Goal: Information Seeking & Learning: Learn about a topic

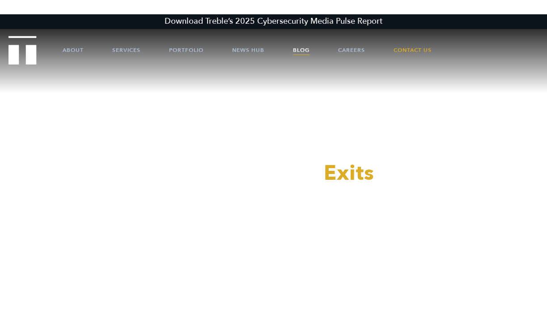
click at [299, 49] on link "Blog" at bounding box center [301, 50] width 17 height 27
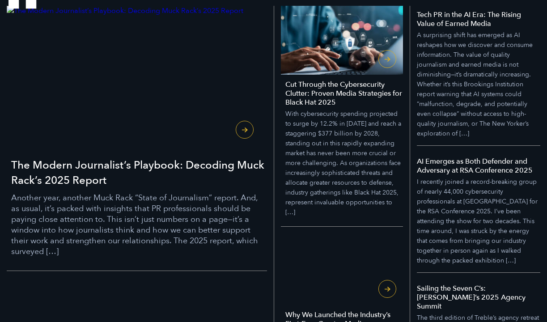
scroll to position [194, 0]
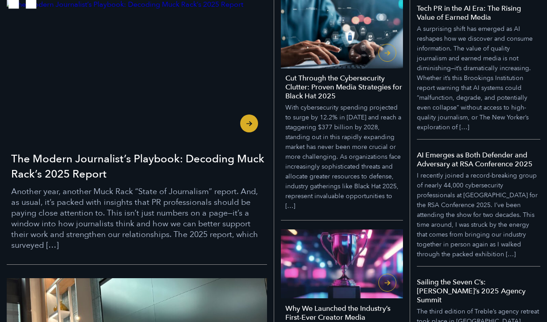
click at [123, 159] on h3 "The Modern Journalist’s Playbook: Decoding Muck Rack’s 2025 Report" at bounding box center [139, 167] width 256 height 30
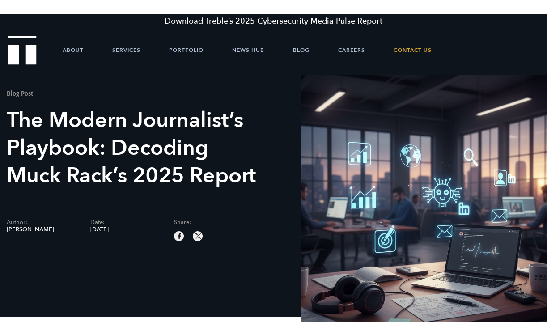
click at [174, 139] on h1 "The Modern Journalist’s Playbook: Decoding Muck Rack’s 2025 Report" at bounding box center [132, 147] width 251 height 83
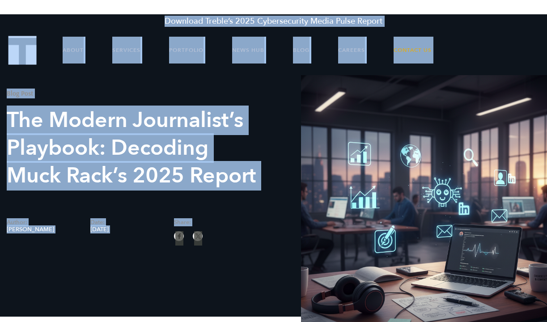
copy body "Loremips Dolors’a 5322 Consecteturad Elits Doeiu Tempor Incid Utlabore Etdolore…"
click at [221, 114] on h1 "The Modern Journalist’s Playbook: Decoding Muck Rack’s 2025 Report" at bounding box center [132, 147] width 251 height 83
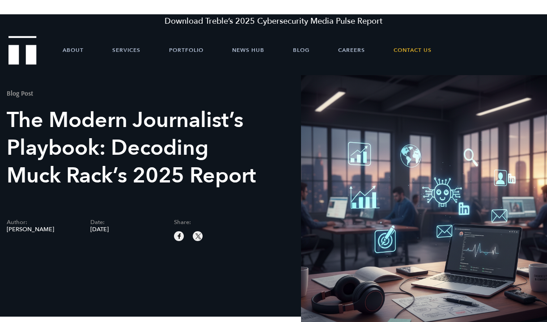
click at [166, 149] on h1 "The Modern Journalist’s Playbook: Decoding Muck Rack’s 2025 Report" at bounding box center [132, 147] width 251 height 83
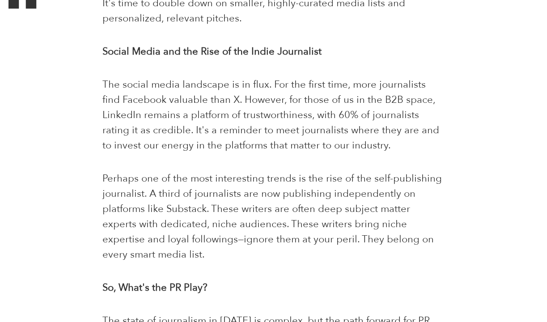
scroll to position [1015, 0]
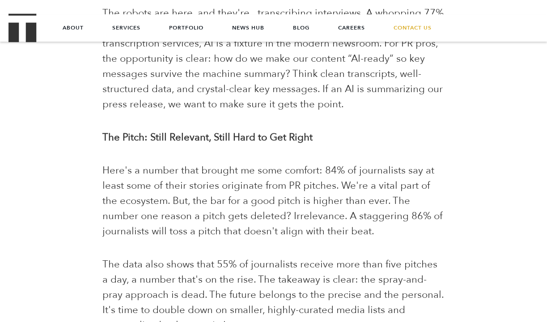
scroll to position [660, 0]
